Goal: Task Accomplishment & Management: Manage account settings

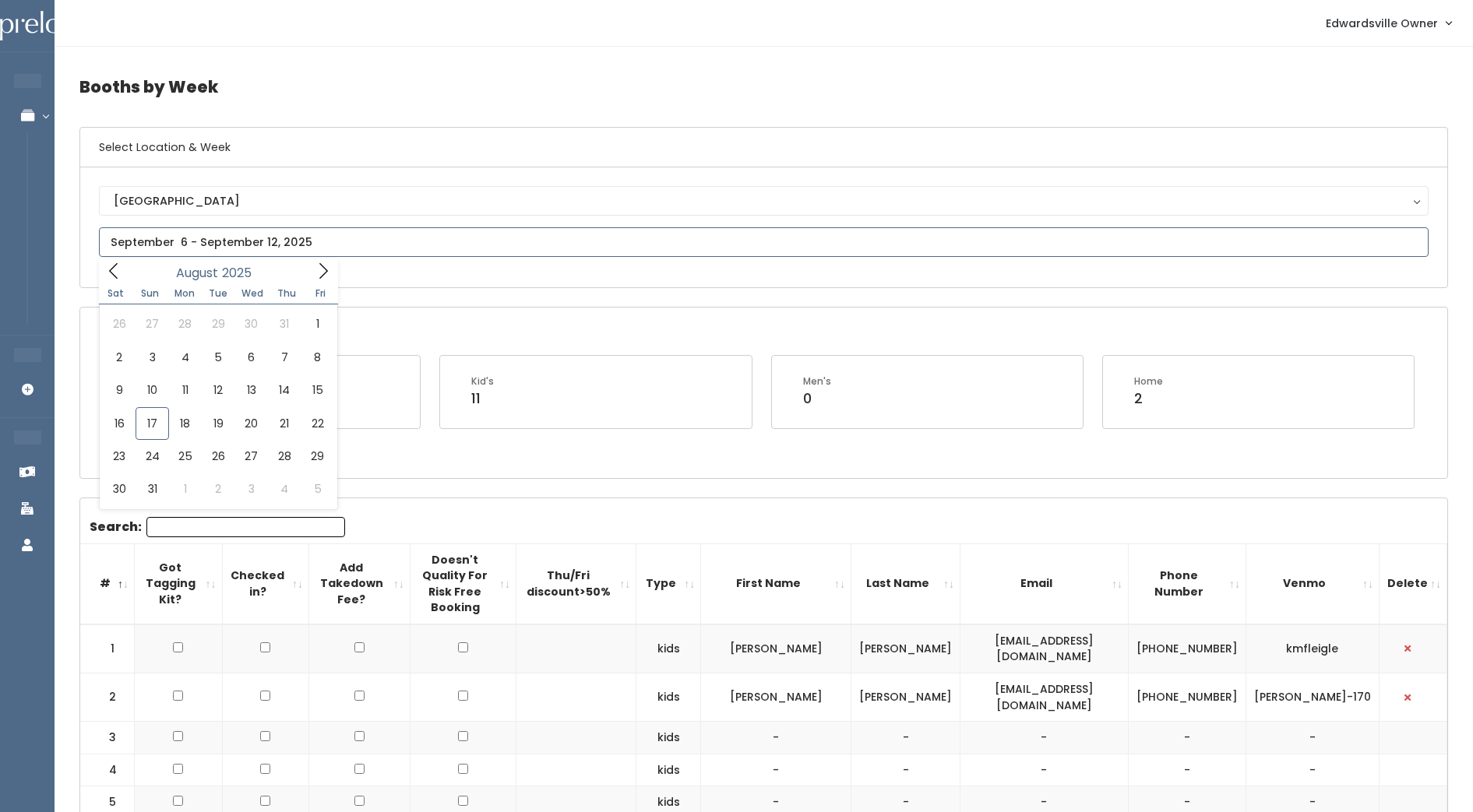
click at [292, 250] on input "text" at bounding box center [763, 242] width 1330 height 29
type input "August 2 to August 8"
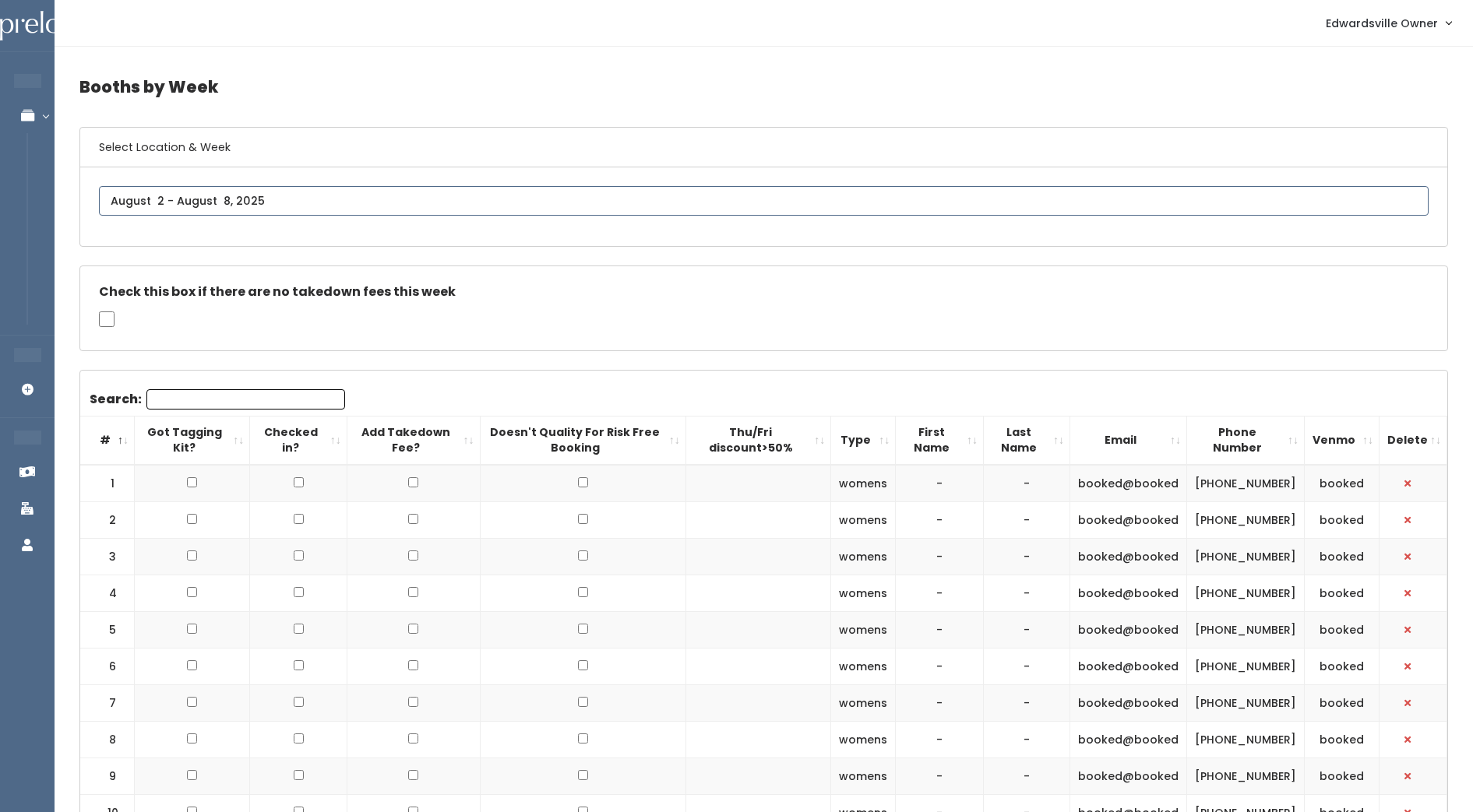
click at [355, 194] on div "Edwardsville" at bounding box center [763, 206] width 1330 height 41
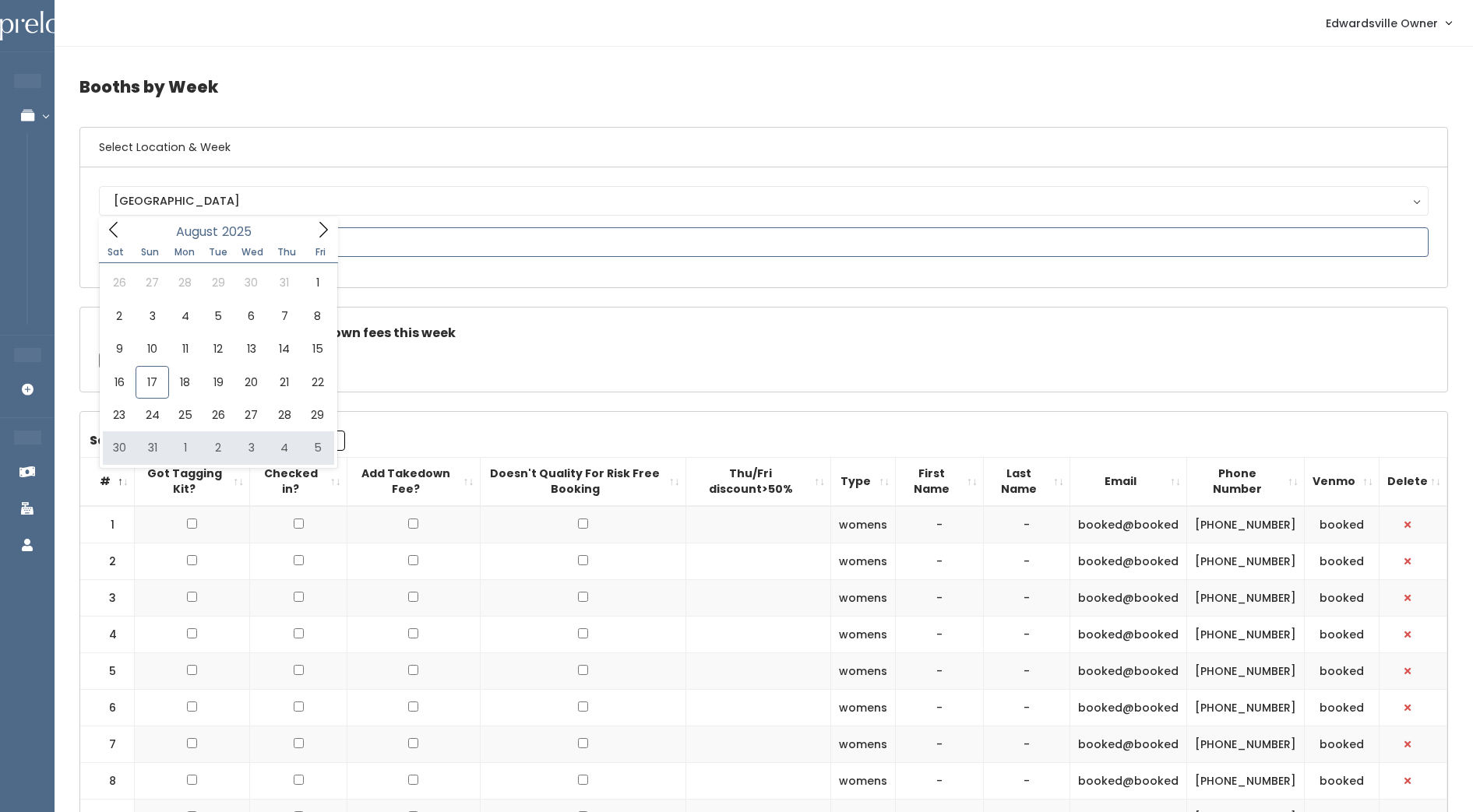
type input "August 30 to September 5"
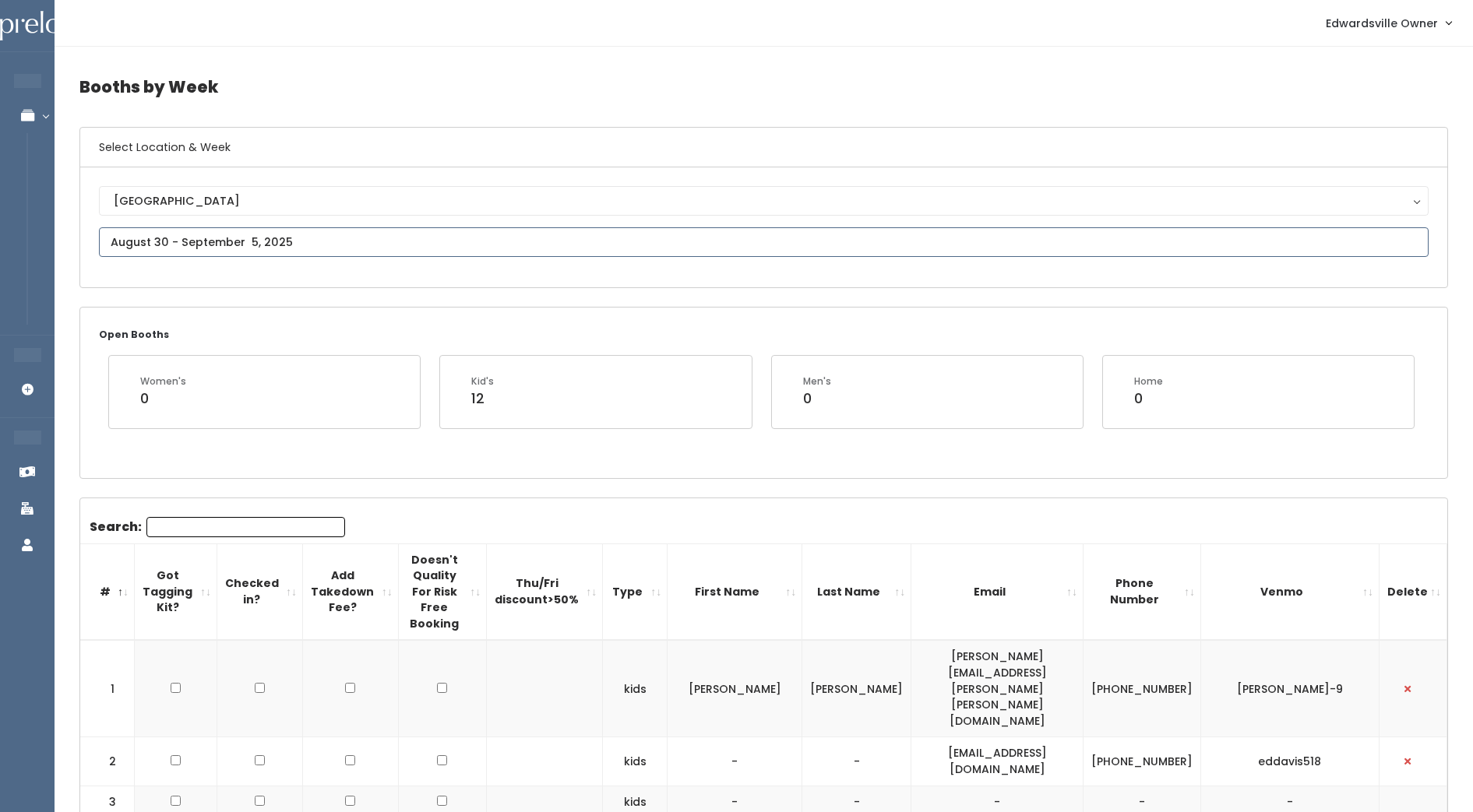
click at [1407, 254] on input "text" at bounding box center [763, 242] width 1330 height 29
click at [324, 268] on icon at bounding box center [323, 271] width 17 height 17
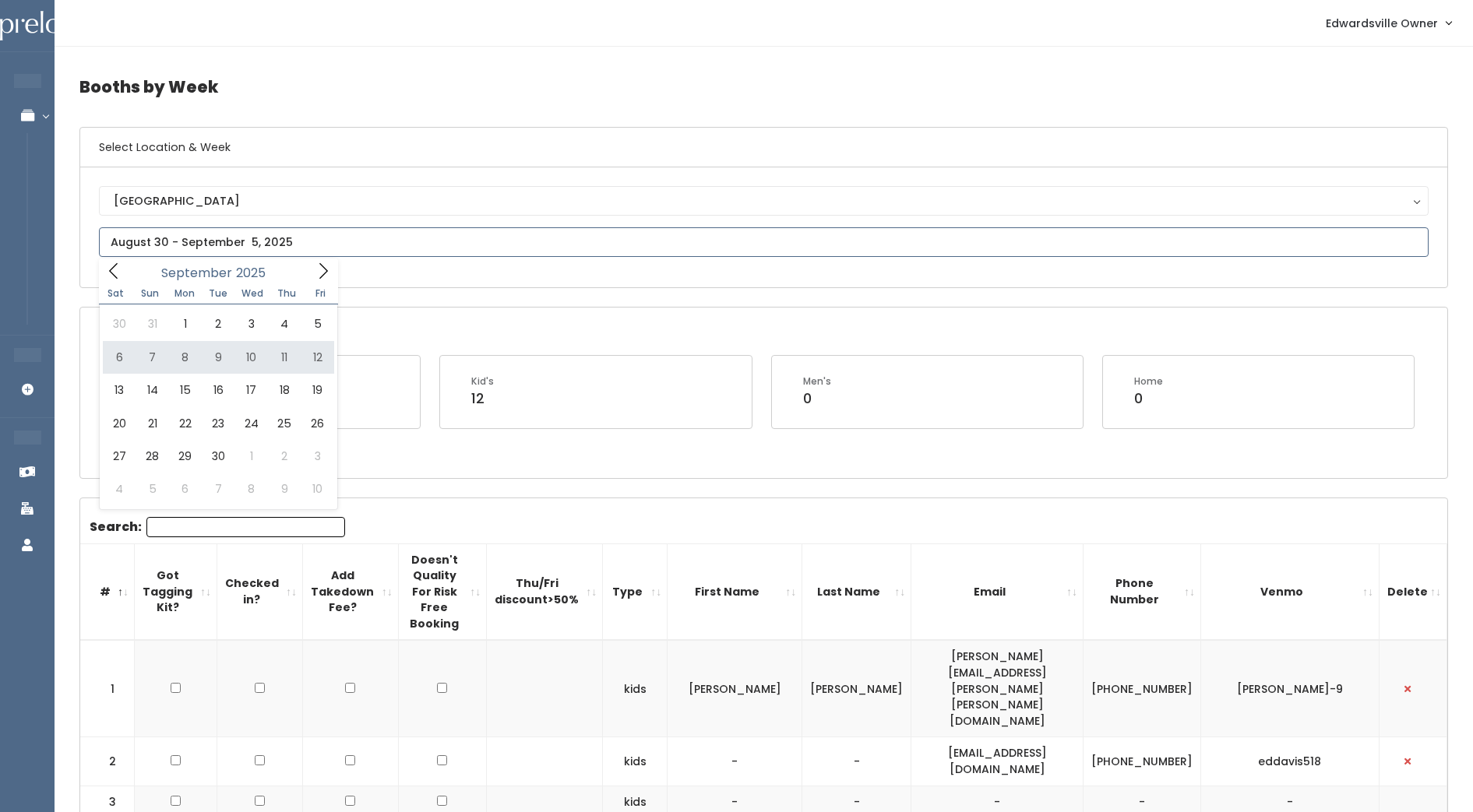
type input "September 6 to September 12"
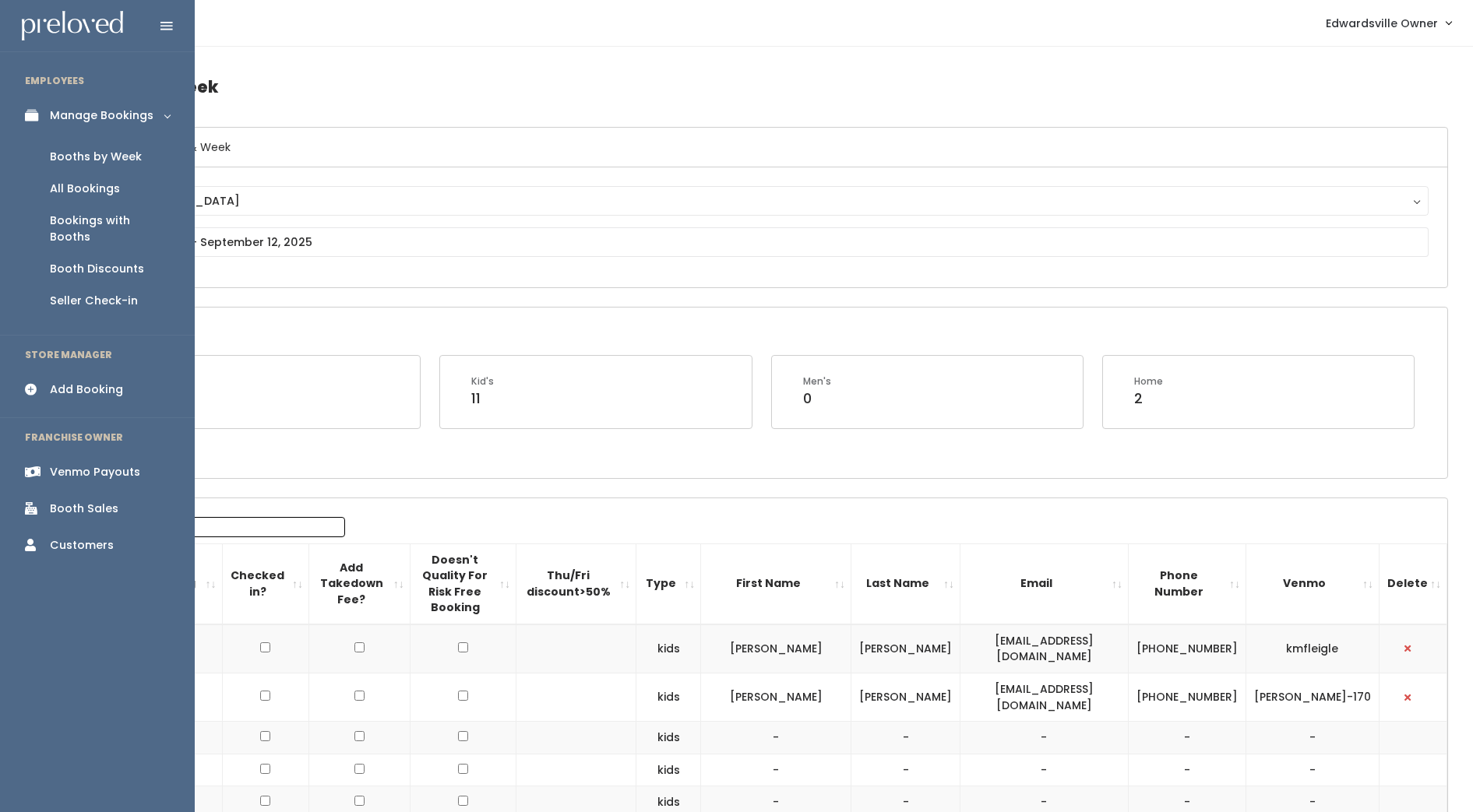
click at [95, 183] on div "All Bookings" at bounding box center [85, 189] width 70 height 16
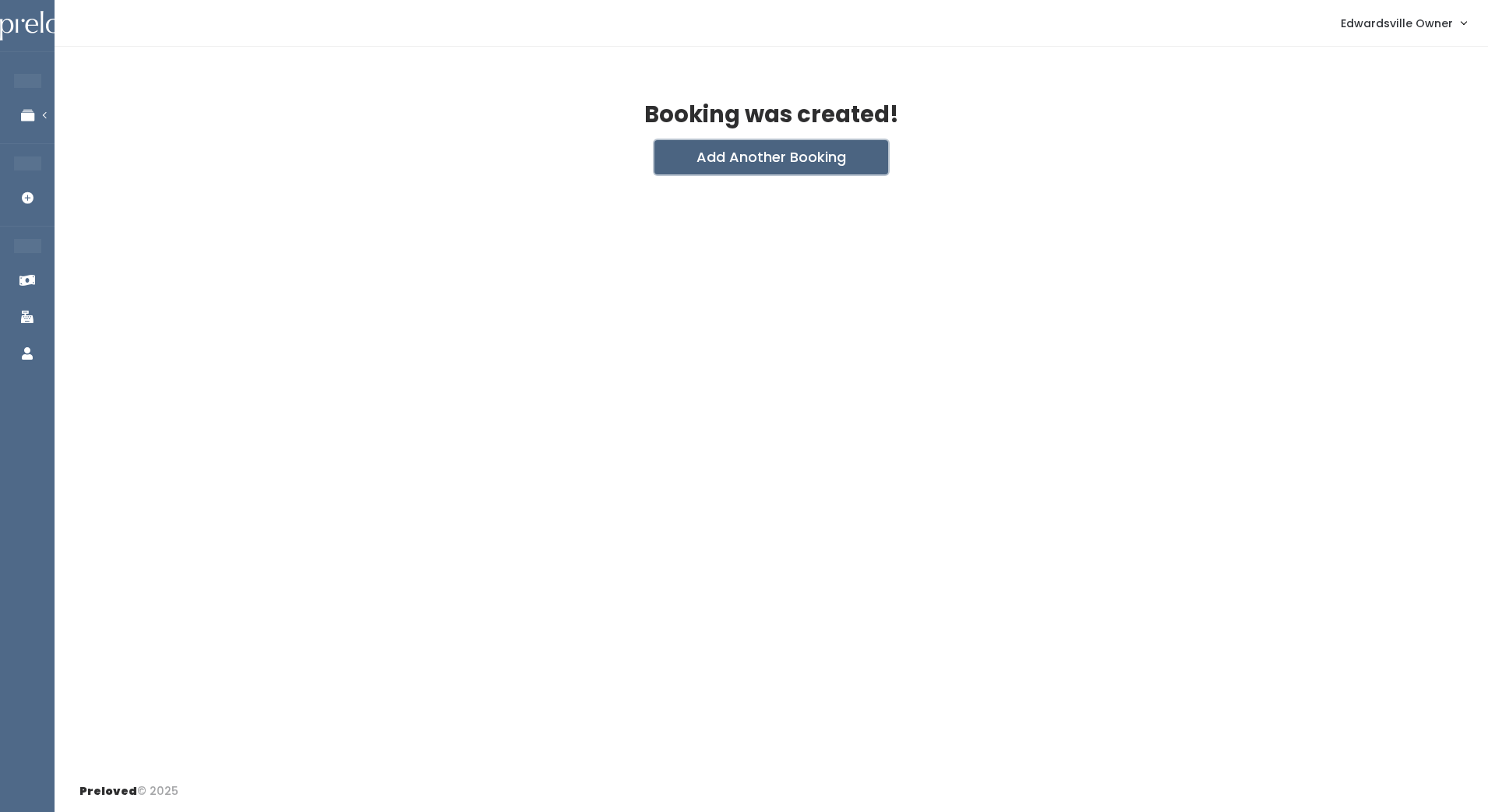
click at [778, 151] on button "Add Another Booking" at bounding box center [771, 158] width 234 height 35
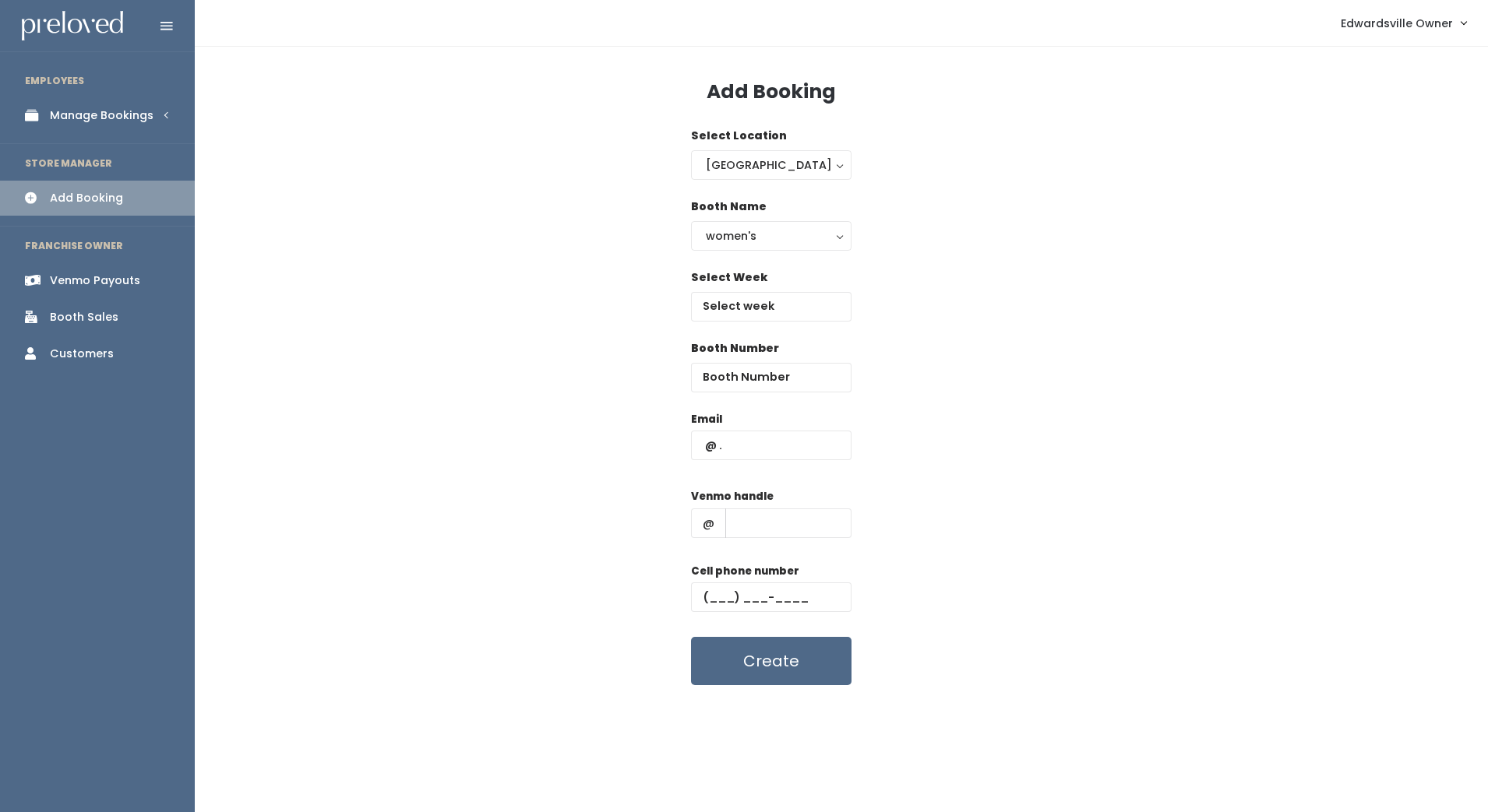
click at [60, 28] on img at bounding box center [72, 26] width 101 height 30
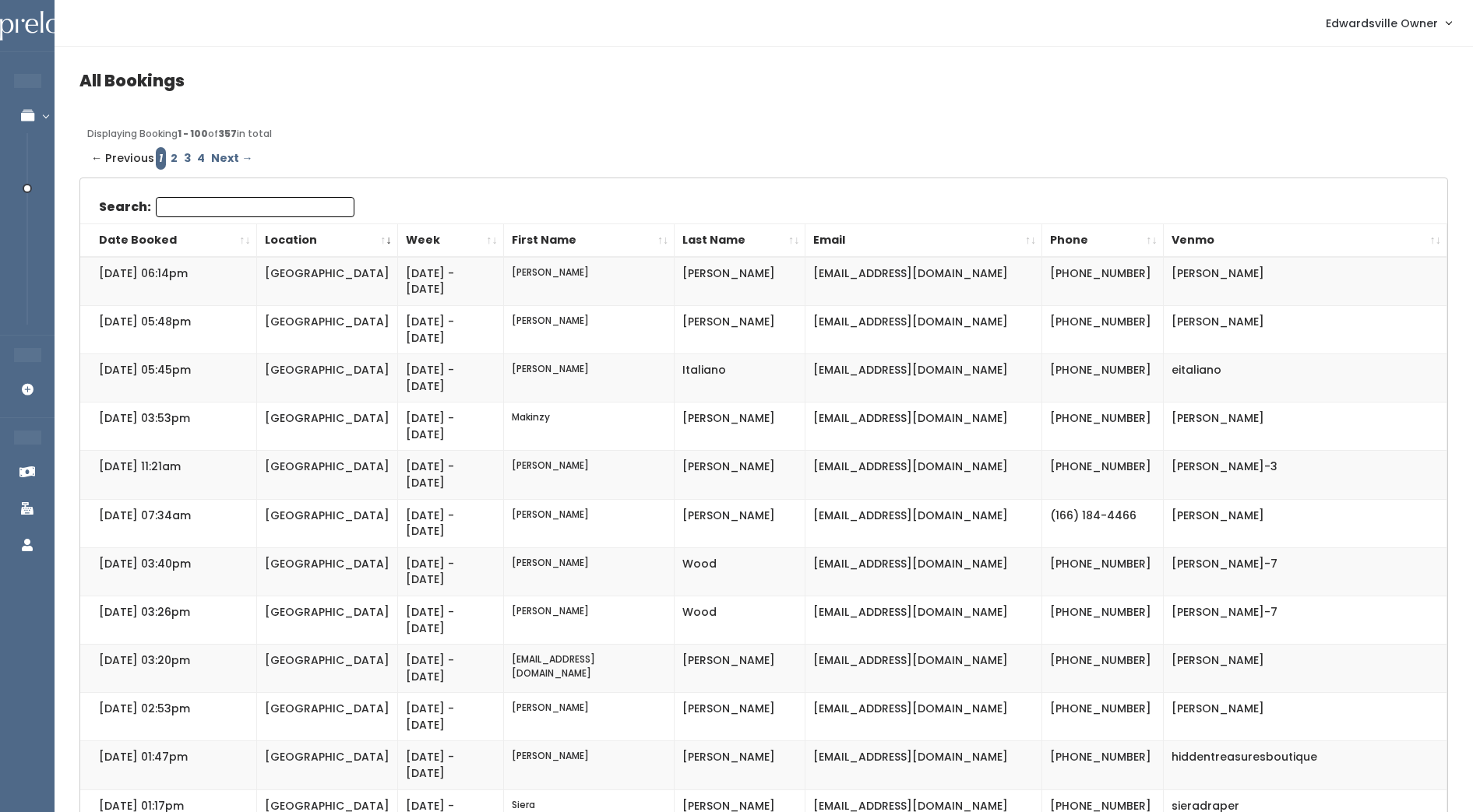
click at [217, 206] on input "Search:" at bounding box center [256, 207] width 199 height 20
click at [234, 226] on th "Date Booked" at bounding box center [168, 240] width 176 height 34
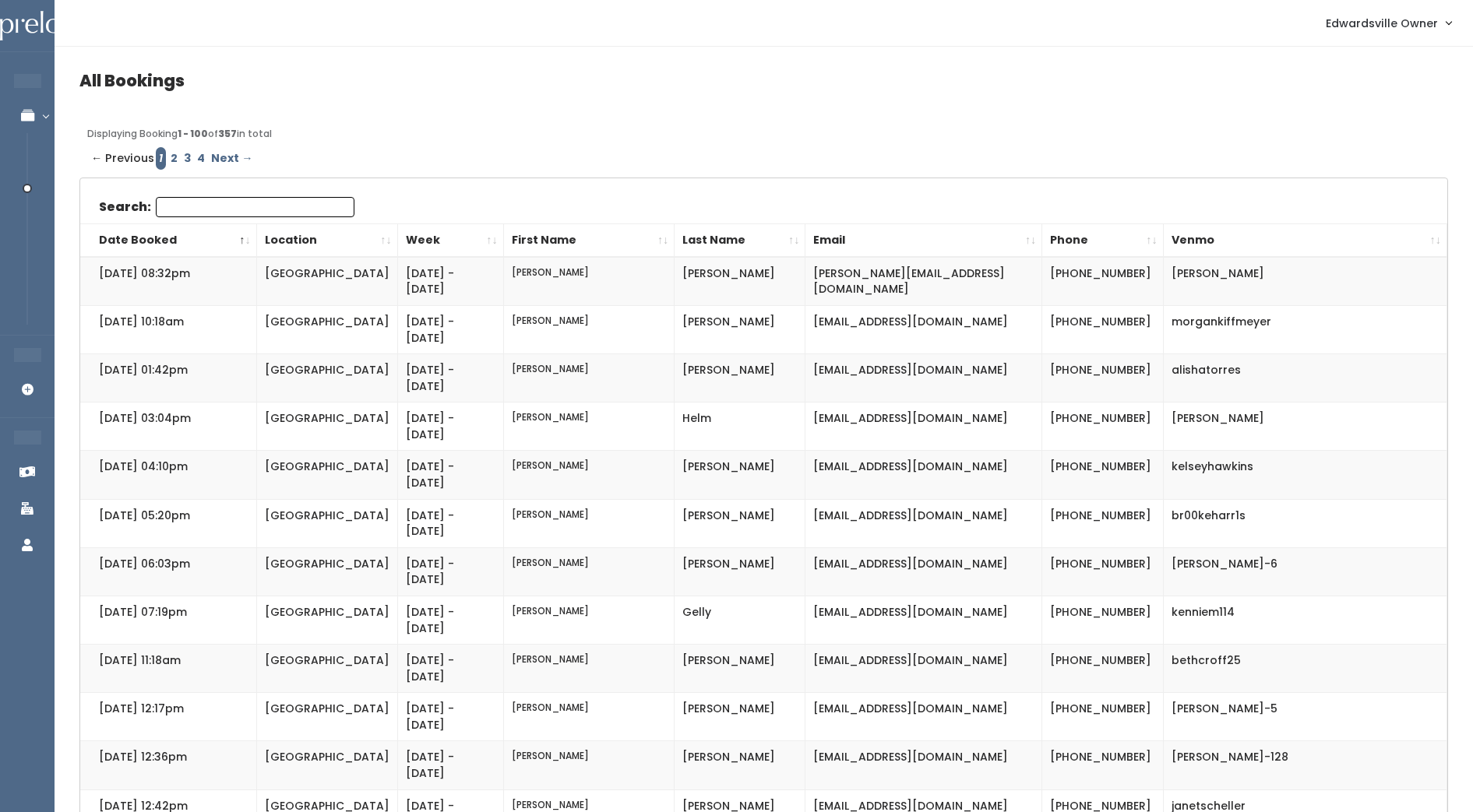
paste input "[PERSON_NAME]"
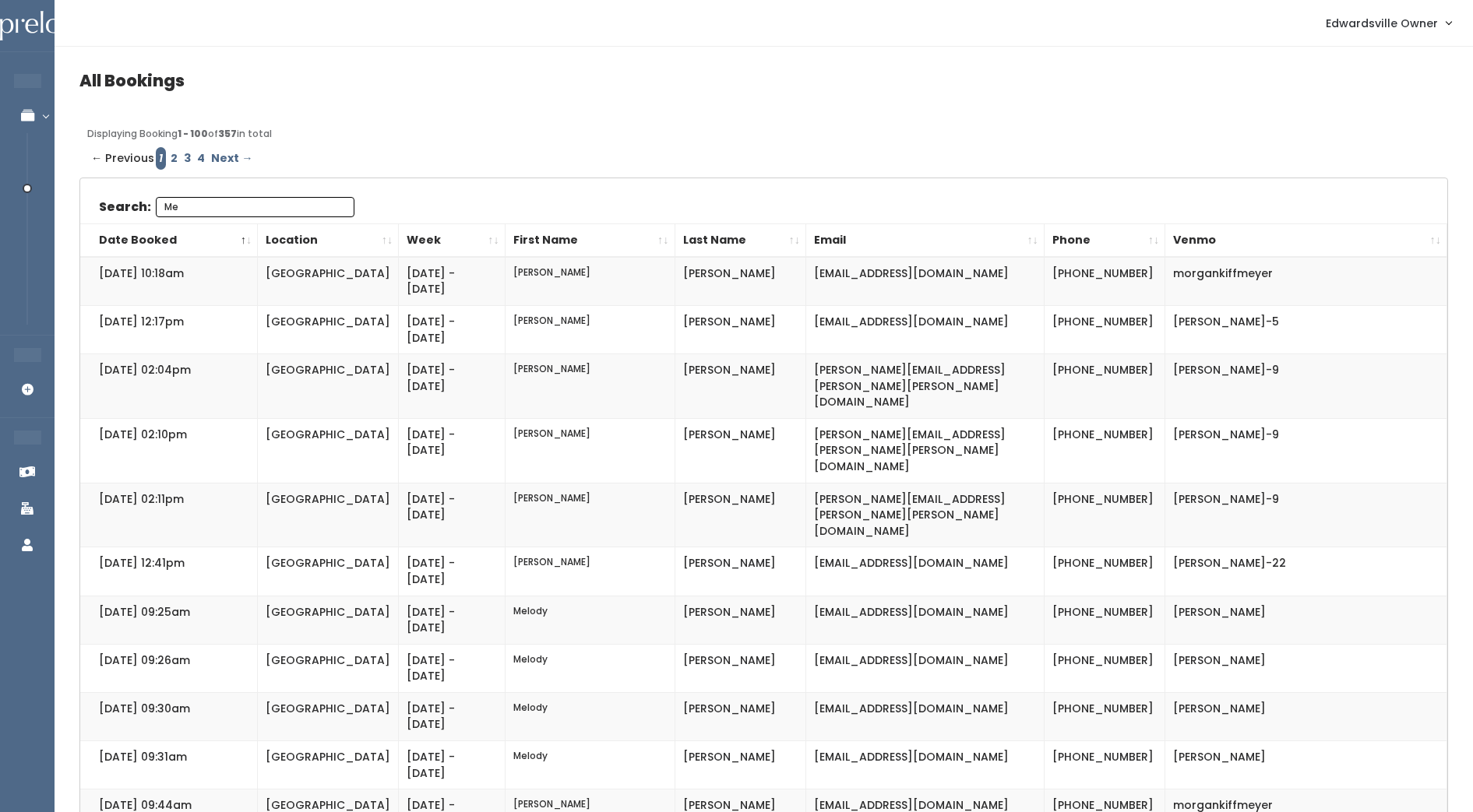
type input "M"
